Goal: Task Accomplishment & Management: Use online tool/utility

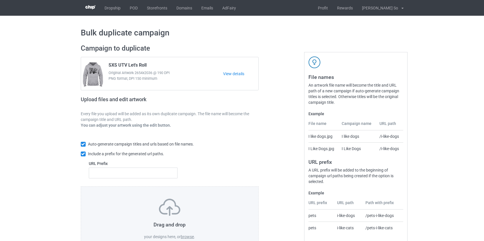
click at [185, 236] on label "browse" at bounding box center [187, 237] width 13 height 5
click at [0, 0] on input "browse" at bounding box center [0, 0] width 0 height 0
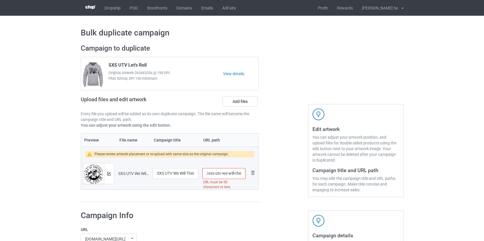
click at [212, 173] on input "/sxs-utv-we-will-there-eventually-out-of-control-sxs-crew-if-we-ain-t-dirty-we-…" at bounding box center [223, 173] width 43 height 11
drag, startPoint x: 221, startPoint y: 173, endPoint x: 332, endPoint y: 176, distance: 111.1
click at [335, 176] on div "Campaign to duplicate SXS UTV Let's Roll Original Artwork 2654x2036 @ 190 DPI P…" at bounding box center [242, 123] width 330 height 167
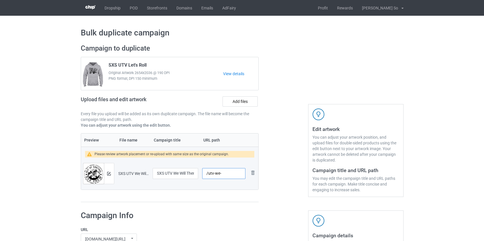
scroll to position [0, 0]
type input "/utv-we"
click at [109, 174] on img at bounding box center [109, 174] width 4 height 4
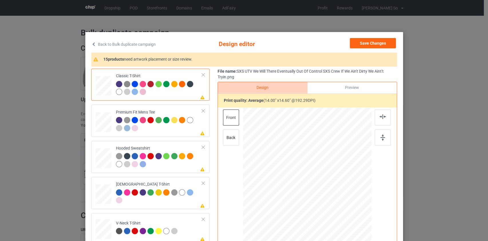
click at [145, 43] on link "Back to Bulk duplicate campaign" at bounding box center [123, 44] width 64 height 13
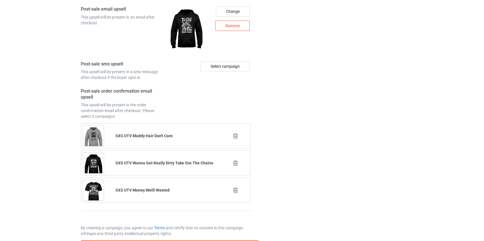
scroll to position [802, 0]
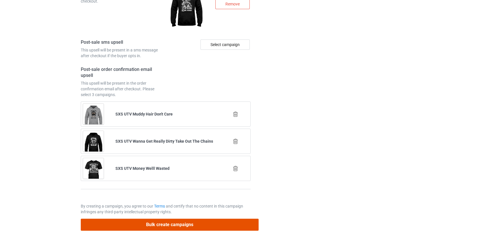
click at [170, 219] on button "Bulk create campaigns" at bounding box center [170, 225] width 178 height 12
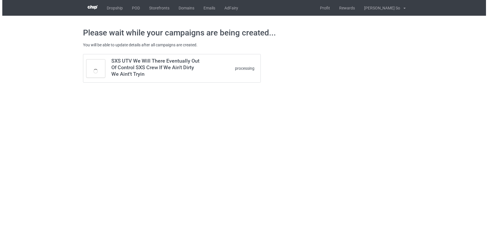
scroll to position [0, 0]
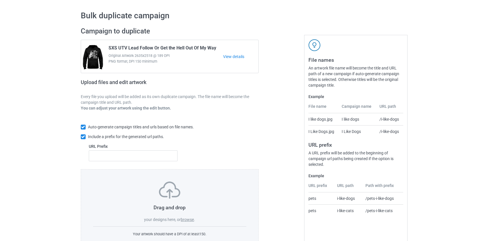
scroll to position [37, 0]
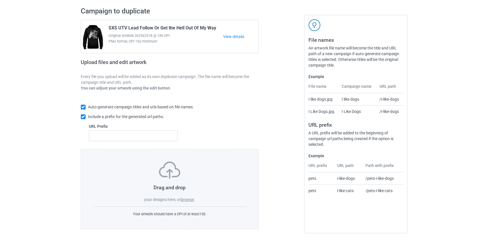
click at [187, 199] on label "browse" at bounding box center [187, 199] width 13 height 5
click at [0, 0] on input "browse" at bounding box center [0, 0] width 0 height 0
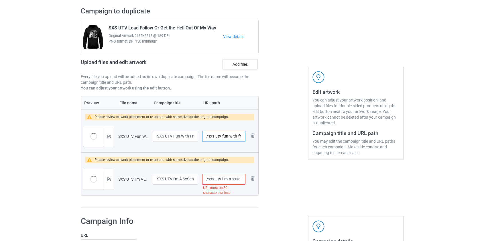
click at [212, 136] on input "/sxs-utv-fun-with-friends-riding-dirty" at bounding box center [223, 136] width 43 height 11
drag, startPoint x: 220, startPoint y: 136, endPoint x: 353, endPoint y: 145, distance: 133.1
click at [355, 144] on div "Campaign to duplicate SXS UTV Lead Follow Or Get the Hell Out Of My Way Origina…" at bounding box center [242, 107] width 330 height 209
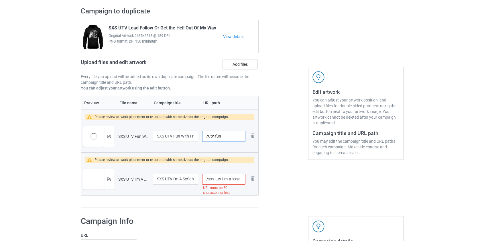
scroll to position [0, 0]
type input "/utv-fun"
click at [210, 179] on input "/sxs-utv-i-m-a-sxsaholic-on-the-road-to-recovery-i-m-on-my-way-to-get-more-dirty" at bounding box center [223, 179] width 43 height 11
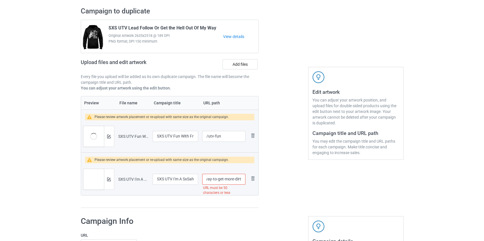
drag, startPoint x: 213, startPoint y: 180, endPoint x: 233, endPoint y: 179, distance: 19.2
click at [233, 179] on input "/utv-i-m-a-sxsaholic-on-the-road-to-recovery-i-m-on-my-way-to-get-more-dirty" at bounding box center [223, 179] width 43 height 11
type input "/utvdirty"
click at [106, 135] on div at bounding box center [109, 136] width 10 height 21
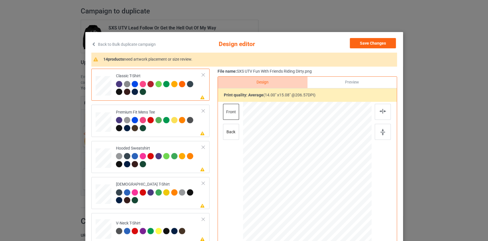
click at [117, 43] on link "Back to Bulk duplicate campaign" at bounding box center [123, 44] width 64 height 13
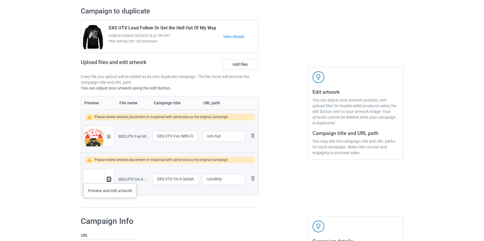
click at [110, 179] on img at bounding box center [109, 180] width 4 height 4
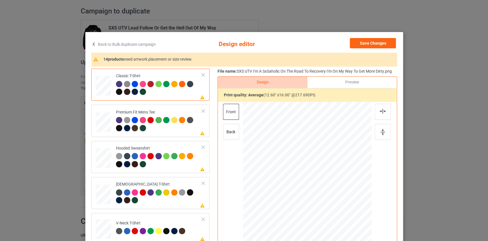
click at [135, 41] on link "Back to Bulk duplicate campaign" at bounding box center [123, 44] width 64 height 13
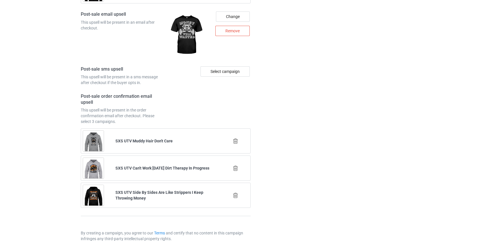
scroll to position [845, 0]
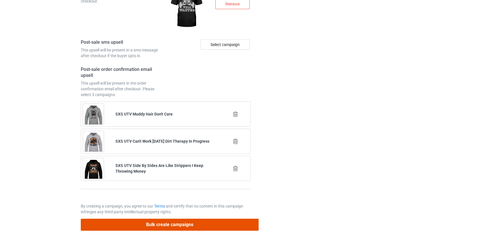
click at [160, 221] on button "Bulk create campaigns" at bounding box center [170, 225] width 178 height 12
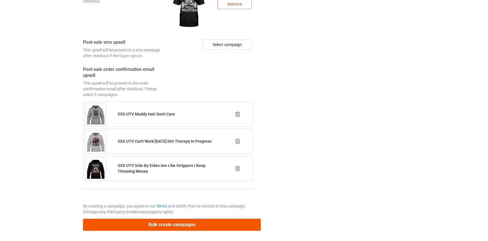
scroll to position [0, 0]
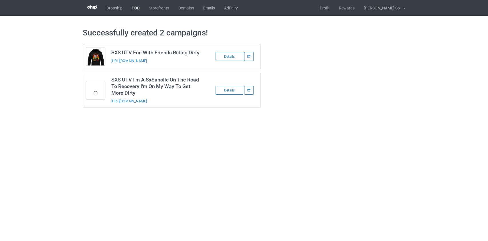
click at [136, 8] on link "POD" at bounding box center [135, 8] width 17 height 16
